Goal: Task Accomplishment & Management: Complete application form

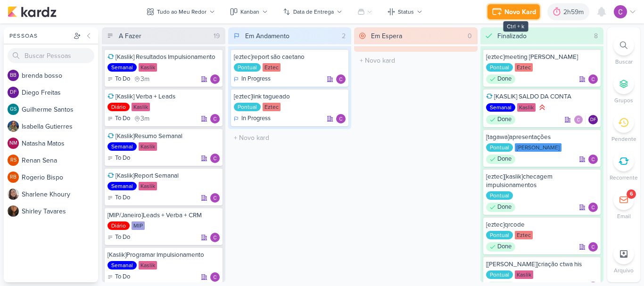
click at [524, 8] on div "Novo Kard" at bounding box center [520, 12] width 32 height 10
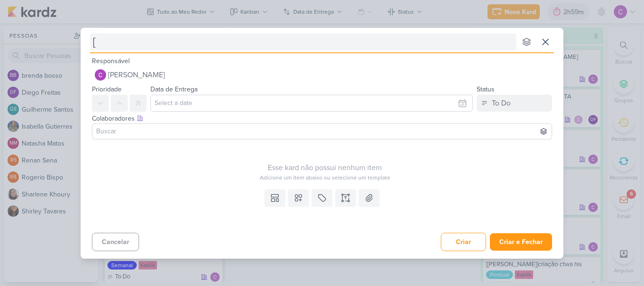
type input "[m"
type input "[mip"
type input "[mip]"
type input "[mip]altera"
type input "[mip]alteração coppies"
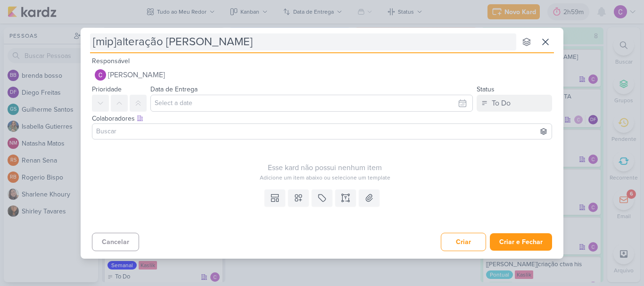
type input "[mip]alteração cop"
type input "[mip]alteração copie"
type input "[mip]alteração copies"
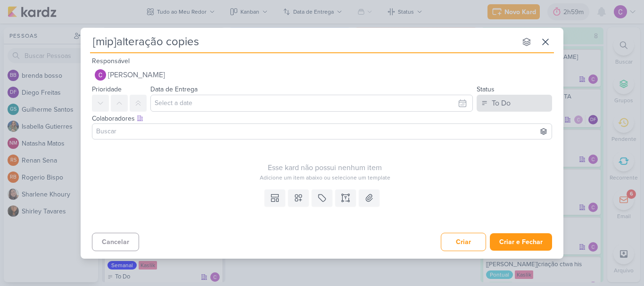
type input "[mip]alteração copies"
click at [501, 99] on div "To Do" at bounding box center [500, 103] width 19 height 11
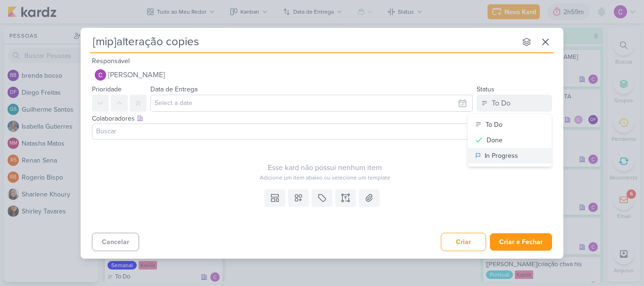
click at [494, 154] on div "In Progress" at bounding box center [500, 156] width 33 height 10
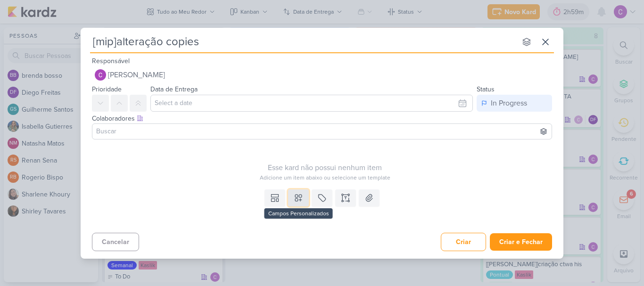
click at [301, 199] on icon at bounding box center [298, 198] width 7 height 7
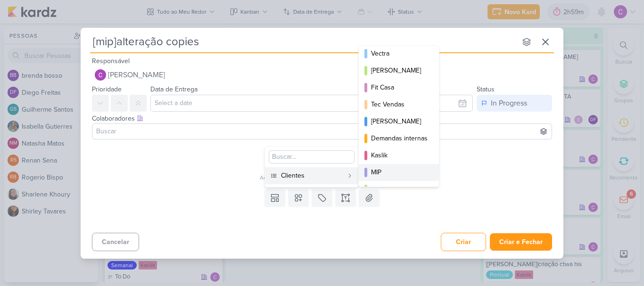
scroll to position [137, 0]
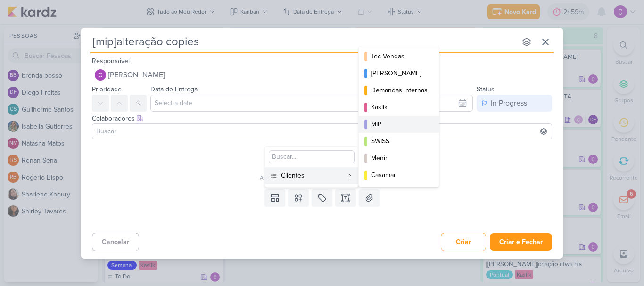
click at [390, 123] on div "MIP" at bounding box center [399, 124] width 57 height 10
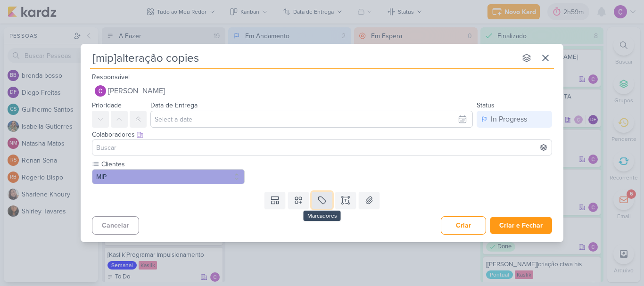
click at [326, 199] on icon at bounding box center [321, 200] width 9 height 9
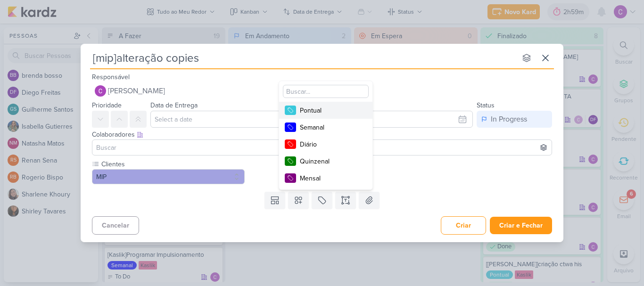
click at [318, 109] on div "Pontual" at bounding box center [330, 111] width 61 height 10
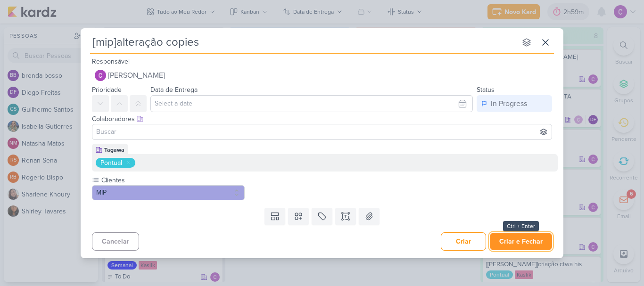
click at [522, 235] on button "Criar e Fechar" at bounding box center [521, 241] width 62 height 17
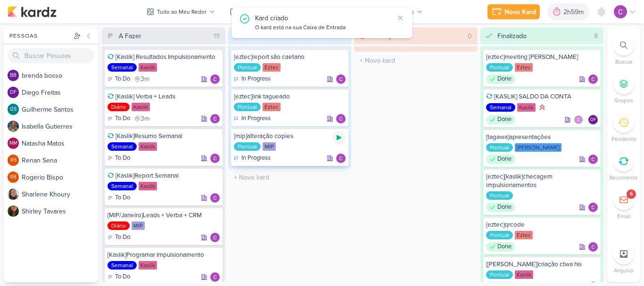
click at [339, 139] on icon at bounding box center [338, 137] width 5 height 5
